Goal: Navigation & Orientation: Find specific page/section

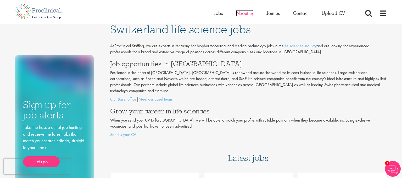
click at [240, 15] on span "About us" at bounding box center [245, 13] width 18 height 7
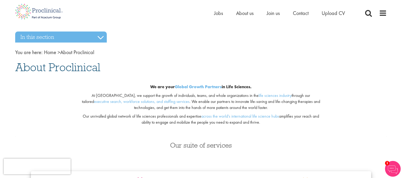
click at [224, 12] on ul "Home Jobs About us Join us Contact Upload CV" at bounding box center [286, 13] width 144 height 8
click at [273, 16] on span "Join us" at bounding box center [273, 13] width 13 height 7
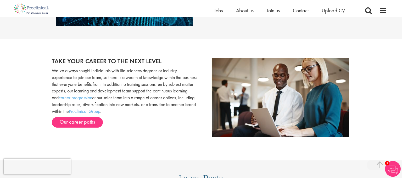
scroll to position [525, 0]
